Goal: Find specific page/section: Find specific page/section

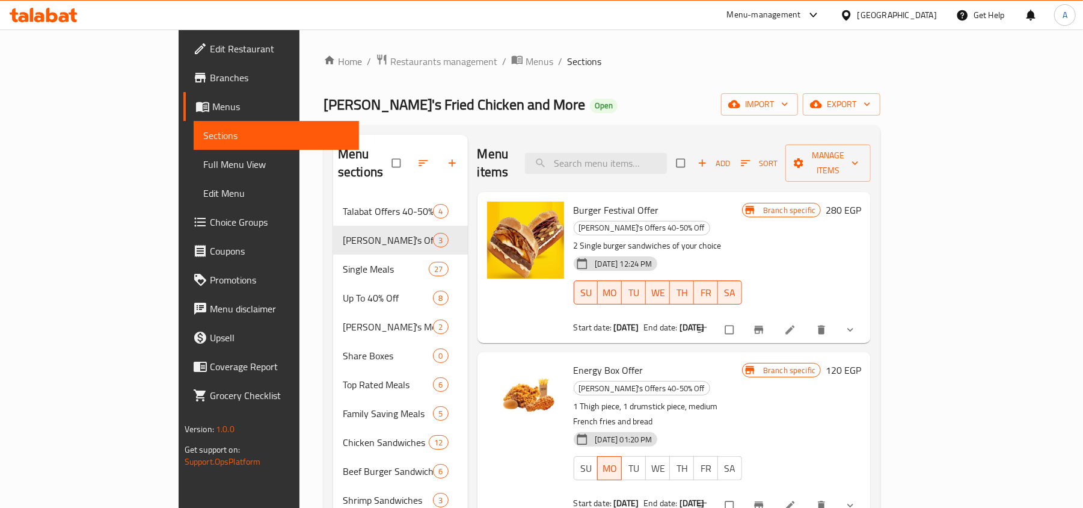
click at [850, 14] on icon at bounding box center [846, 15] width 8 height 10
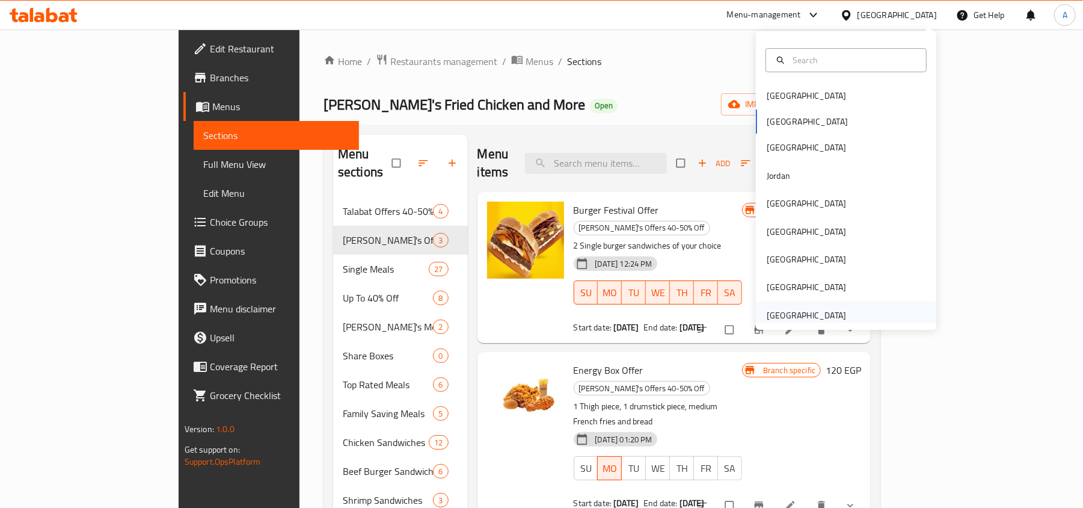
click at [783, 311] on div "[GEOGRAPHIC_DATA]" at bounding box center [806, 314] width 79 height 13
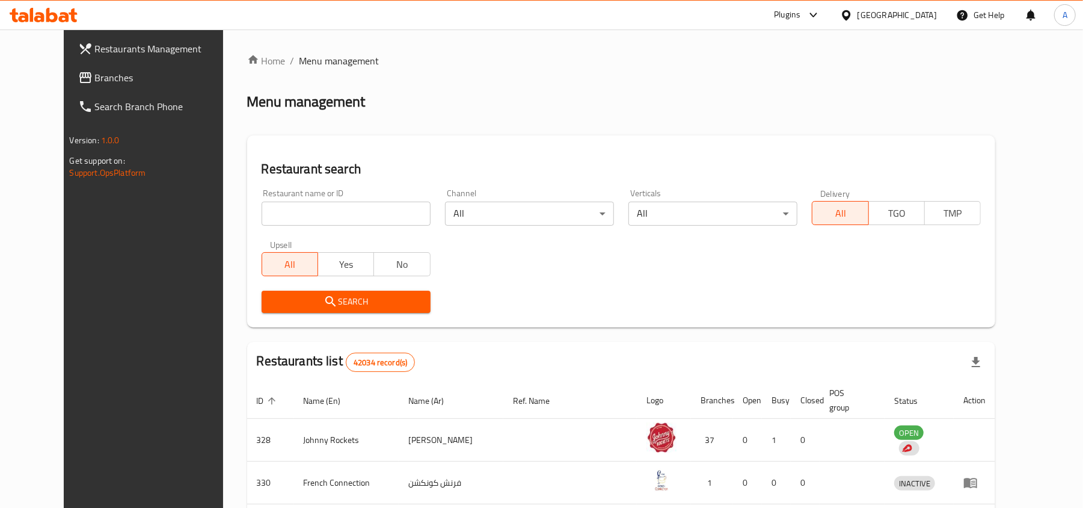
click at [304, 230] on div "Restaurant name or ID Restaurant name or ID" at bounding box center [345, 207] width 183 height 51
click at [304, 222] on input "search" at bounding box center [346, 213] width 169 height 24
paste input "8516"
type input "8516"
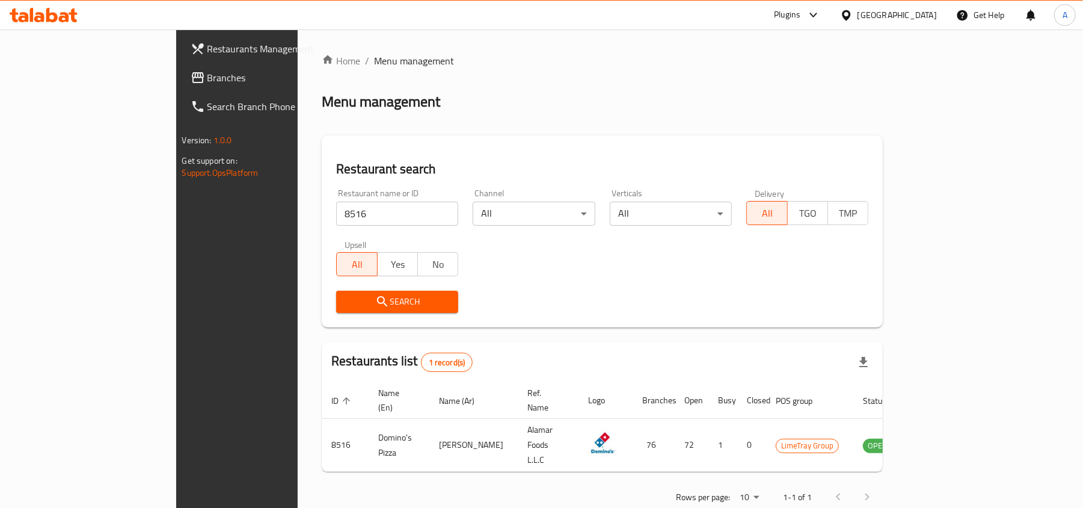
click at [465, 137] on div "Restaurant search Restaurant name or ID 8516 Restaurant name or ID Channel All …" at bounding box center [602, 231] width 561 height 192
